Goal: Transaction & Acquisition: Purchase product/service

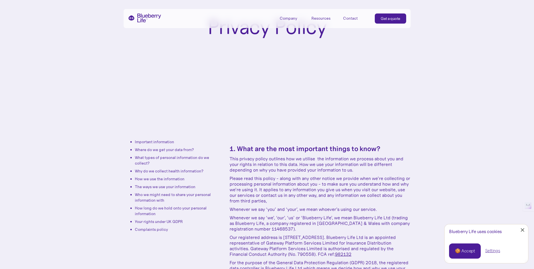
scroll to position [42, 0]
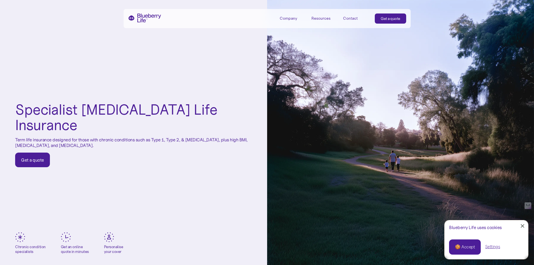
click at [352, 72] on div "Blueberry Life™️ offers a unique approach to term life insurance. We specialise…" at bounding box center [400, 132] width 267 height 265
click at [400, 17] on div "Get a quote" at bounding box center [391, 19] width 20 height 6
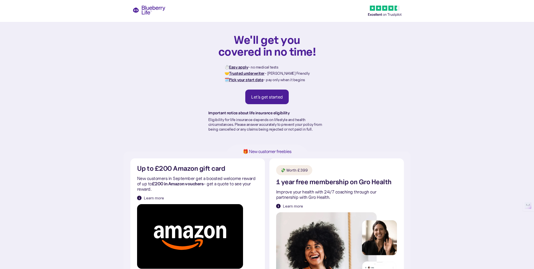
click at [262, 98] on div "Let's get started" at bounding box center [267, 97] width 32 height 6
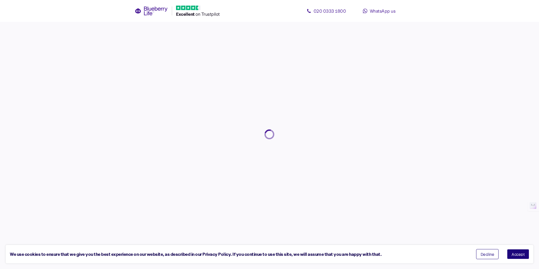
click at [517, 256] on button "Accept" at bounding box center [518, 254] width 22 height 10
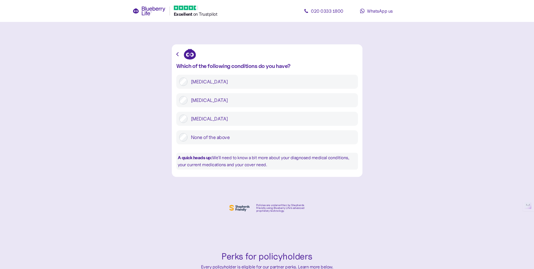
click at [179, 57] on div at bounding box center [267, 54] width 182 height 11
click at [178, 54] on icon "button" at bounding box center [177, 54] width 2 height 4
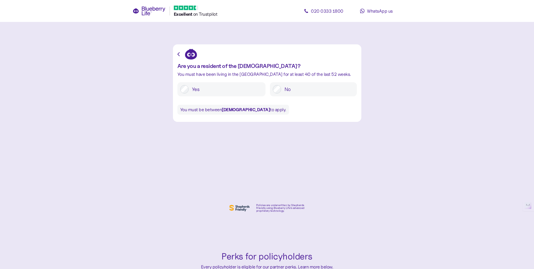
click at [178, 55] on icon "button" at bounding box center [179, 54] width 2 height 4
click at [148, 12] on icon at bounding box center [154, 10] width 24 height 9
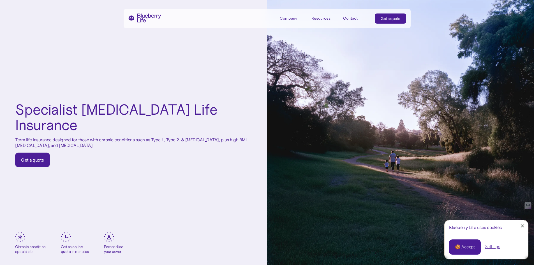
click at [290, 18] on div "Company" at bounding box center [288, 18] width 17 height 5
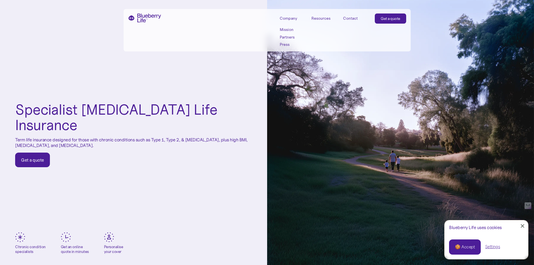
click at [320, 18] on div "Resources" at bounding box center [321, 18] width 19 height 5
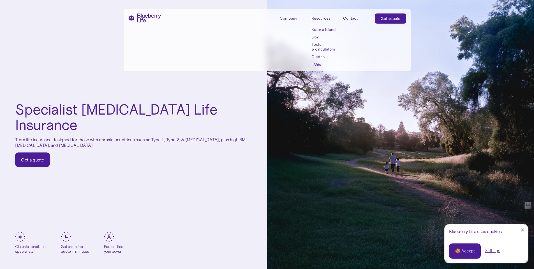
click at [346, 19] on div "Contact" at bounding box center [350, 18] width 15 height 5
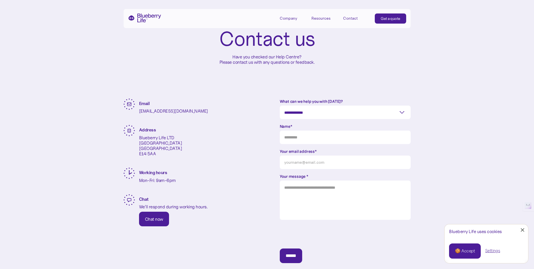
scroll to position [40, 0]
click at [402, 111] on select "**********" at bounding box center [345, 111] width 131 height 13
click at [524, 229] on link "Close Cookie Popup" at bounding box center [522, 229] width 11 height 11
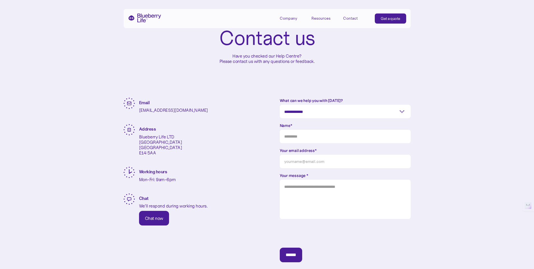
click at [391, 21] on div "Get a quote" at bounding box center [391, 19] width 20 height 6
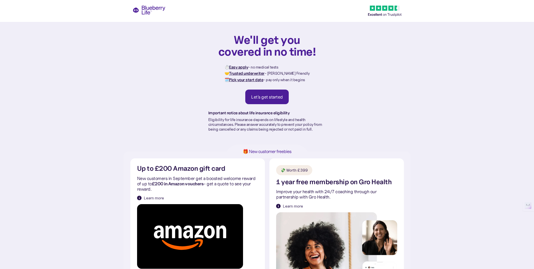
click at [263, 97] on div "Let's get started" at bounding box center [267, 97] width 32 height 6
